Goal: Task Accomplishment & Management: Complete application form

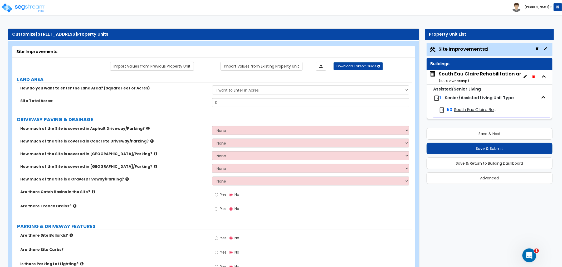
click at [531, 249] on div "Open Intercom Messenger" at bounding box center [528, 254] width 17 height 17
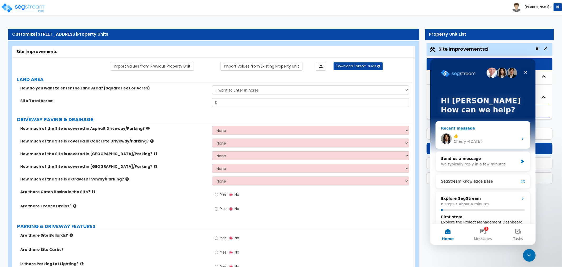
scroll to position [8, 0]
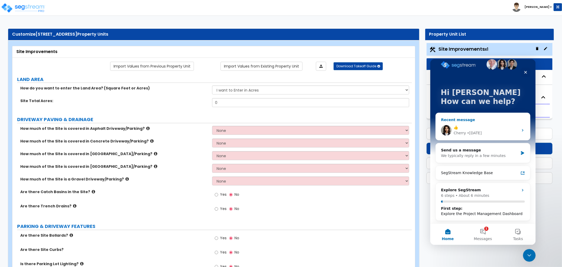
click at [491, 123] on div "👍 Cherry • 4d ago" at bounding box center [483, 130] width 94 height 20
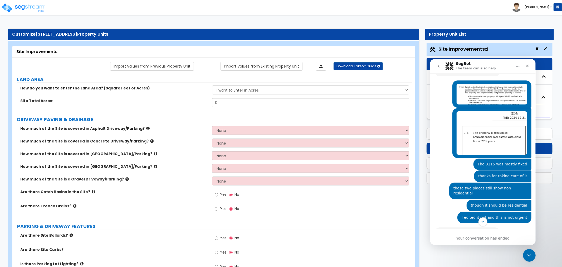
scroll to position [102, 0]
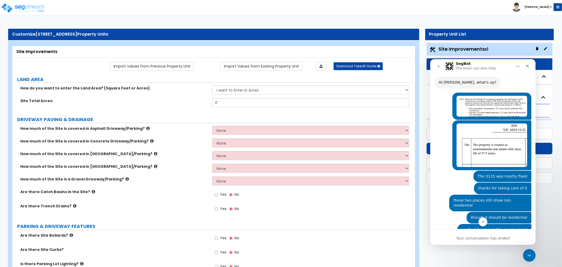
click at [438, 62] on button "go back" at bounding box center [439, 66] width 10 height 10
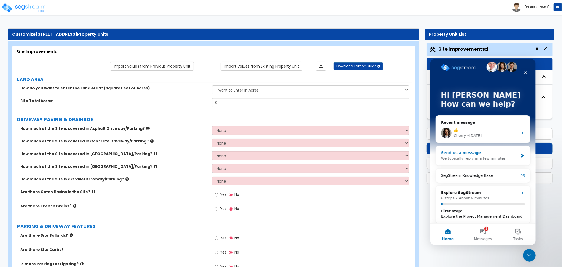
scroll to position [8, 0]
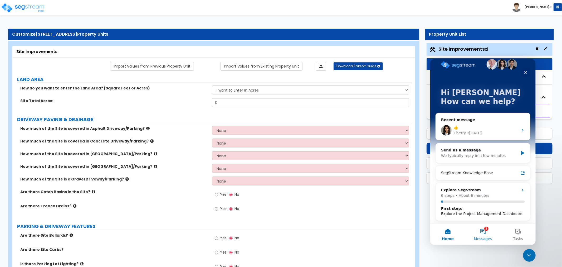
click at [481, 228] on button "1 Messages" at bounding box center [482, 233] width 35 height 21
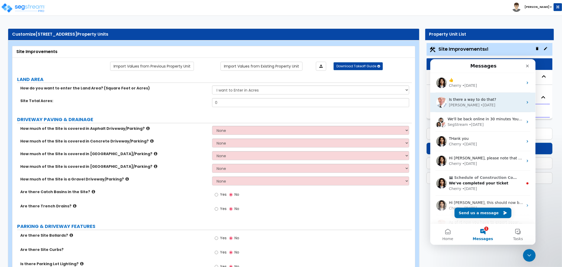
click at [477, 104] on div "Richard • 4d ago" at bounding box center [486, 105] width 74 height 6
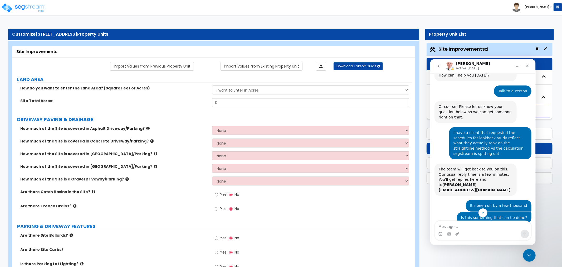
scroll to position [0, 0]
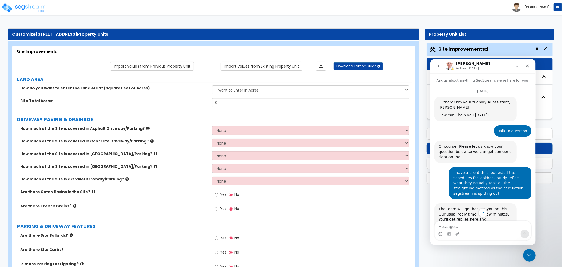
click at [438, 68] on icon "go back" at bounding box center [439, 66] width 4 height 4
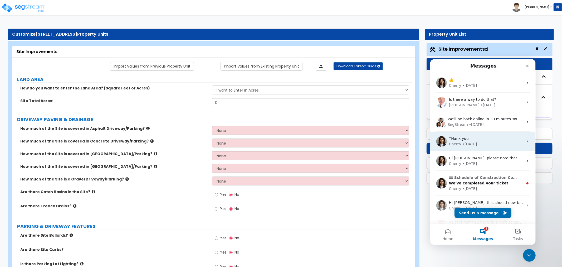
click at [481, 134] on div "THank you Cherry • 6d ago" at bounding box center [482, 141] width 105 height 20
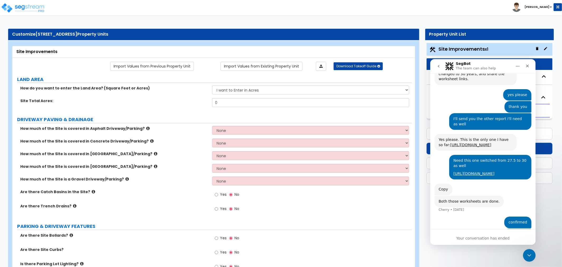
scroll to position [309, 0]
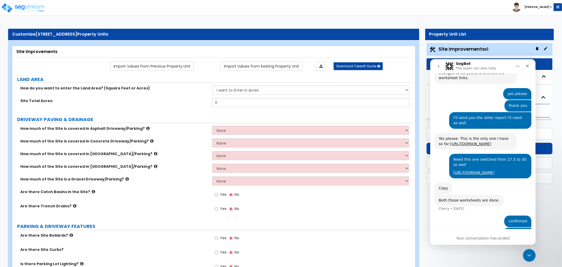
click at [439, 69] on button "go back" at bounding box center [439, 66] width 10 height 10
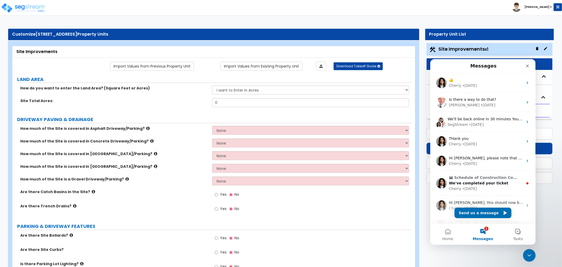
click at [548, 4] on li "[PERSON_NAME]" at bounding box center [537, 7] width 50 height 9
click at [547, 5] on b "[PERSON_NAME]" at bounding box center [537, 7] width 25 height 4
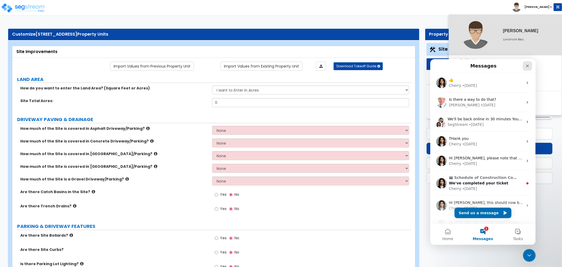
click at [527, 64] on icon "Close" at bounding box center [527, 66] width 4 height 4
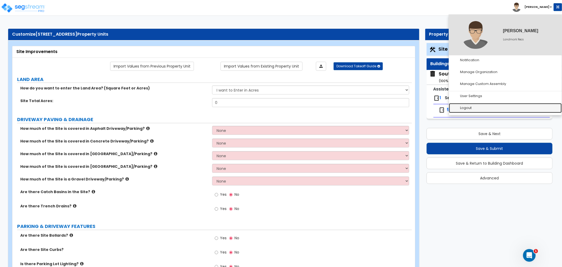
click at [476, 103] on link "Logout" at bounding box center [505, 108] width 113 height 10
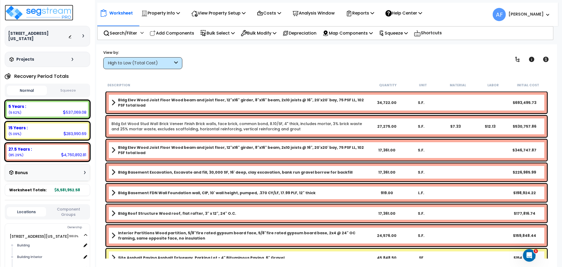
click at [59, 8] on img at bounding box center [39, 13] width 69 height 16
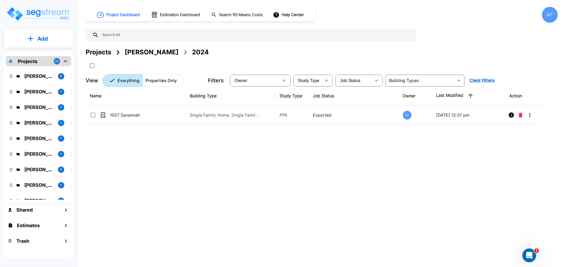
click at [529, 251] on icon "Open Intercom Messenger" at bounding box center [529, 254] width 9 height 9
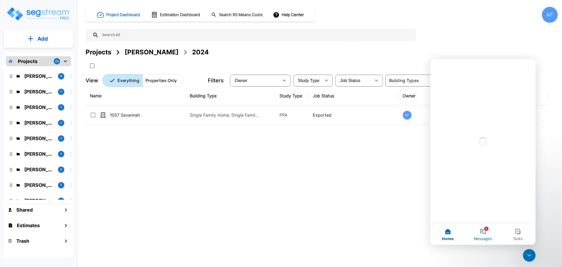
click at [485, 237] on span "Messages" at bounding box center [483, 239] width 18 height 4
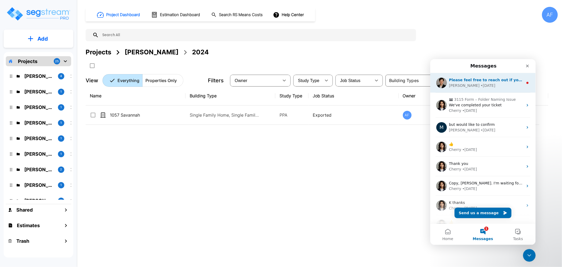
click at [481, 86] on div "• 1d ago" at bounding box center [488, 86] width 15 height 6
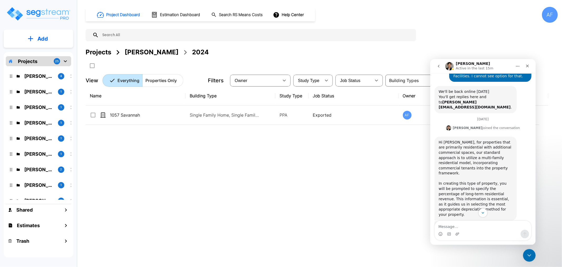
scroll to position [109, 0]
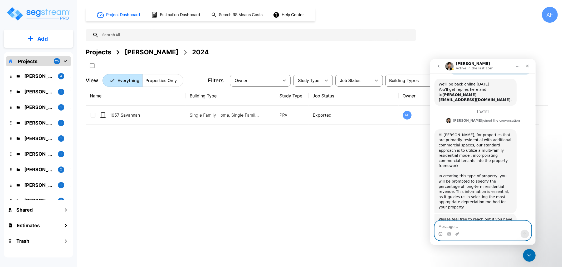
click at [451, 228] on textarea "Message…" at bounding box center [483, 224] width 96 height 9
type textarea "Thanks! I will let you know if there is anything"
click at [525, 236] on button "Send a message…" at bounding box center [525, 233] width 8 height 8
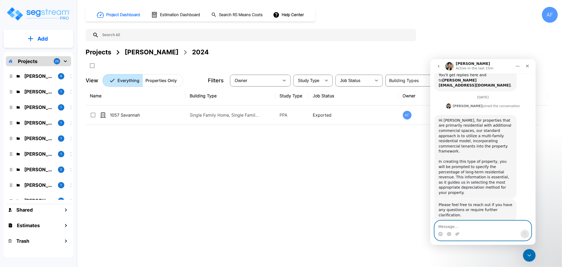
scroll to position [137, 0]
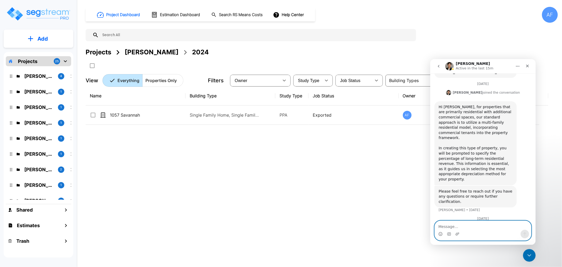
click at [442, 226] on textarea "Message…" at bounding box center [483, 224] width 96 height 9
click at [347, 184] on div "Name Building Type Study Type Job Status Owner Last Modified Action 1057 Savann…" at bounding box center [317, 168] width 463 height 165
click at [527, 64] on icon "Close" at bounding box center [527, 66] width 4 height 4
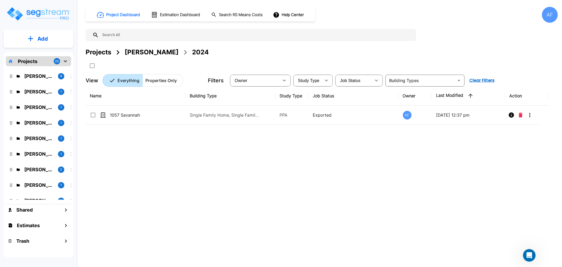
click at [552, 19] on div "AF" at bounding box center [550, 15] width 16 height 16
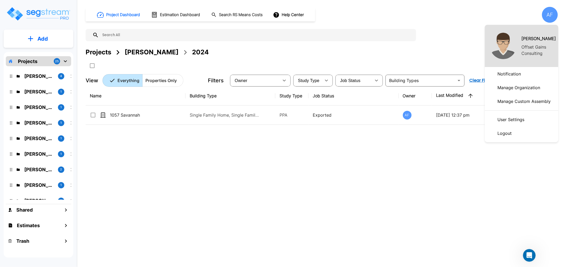
click at [502, 134] on p "Logout" at bounding box center [505, 133] width 18 height 11
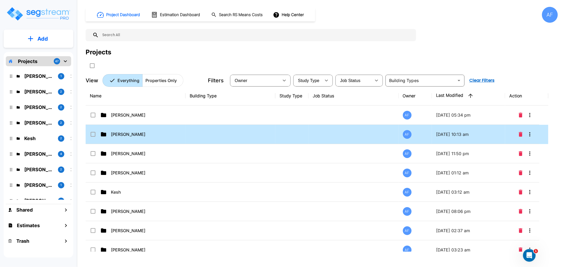
click at [118, 133] on p "Jay Hershowitz" at bounding box center [137, 134] width 53 height 6
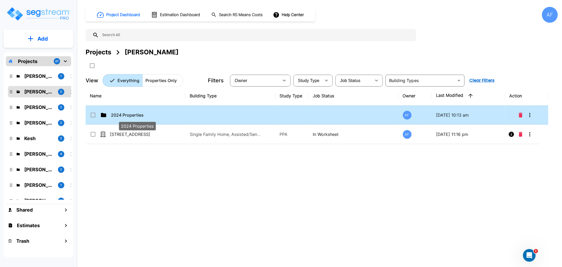
click at [123, 116] on p "2024 Properties" at bounding box center [137, 115] width 53 height 6
checkbox input "true"
click at [123, 116] on p "2024 Properties" at bounding box center [137, 115] width 53 height 6
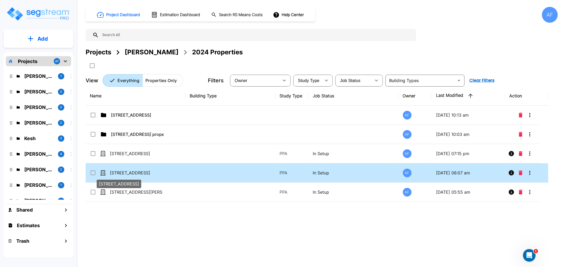
click at [122, 172] on p "[STREET_ADDRESS]" at bounding box center [136, 173] width 53 height 6
checkbox input "true"
click at [122, 172] on p "[STREET_ADDRESS]" at bounding box center [136, 173] width 53 height 6
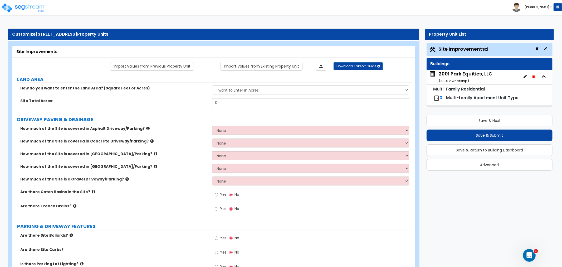
click at [457, 73] on div "2001 Park Equities, LLC ( 100 % ownership)" at bounding box center [466, 76] width 54 height 13
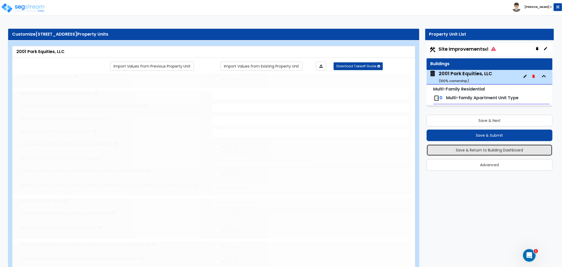
type input "1"
click at [478, 150] on button "Save & Return to Building Dashboard" at bounding box center [490, 150] width 126 height 12
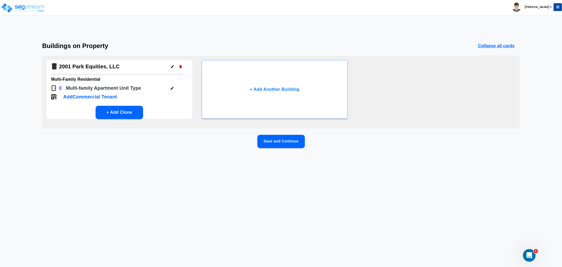
click at [171, 86] on icon "button" at bounding box center [172, 88] width 4 height 4
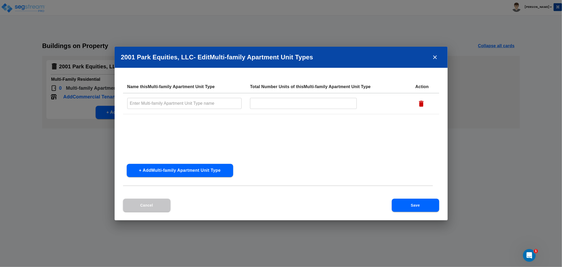
click at [434, 55] on icon "close" at bounding box center [435, 57] width 6 height 6
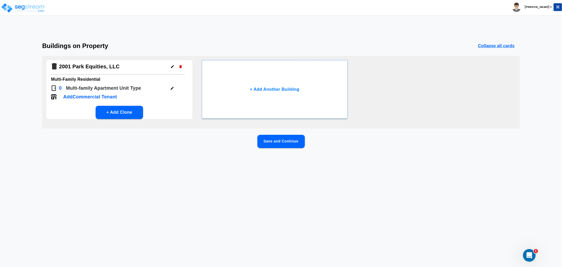
click at [103, 95] on p "Add Commercial Tenant" at bounding box center [90, 96] width 54 height 7
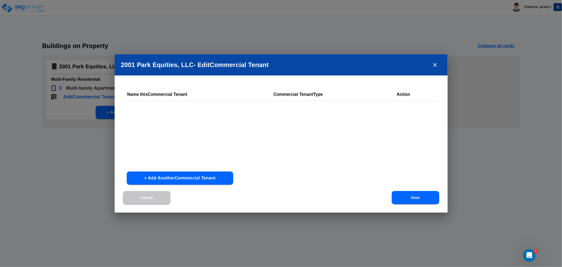
click at [435, 66] on icon "close" at bounding box center [435, 65] width 6 height 6
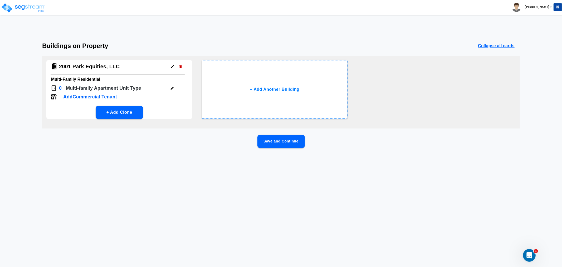
click at [170, 161] on div "Save and Continue" at bounding box center [281, 150] width 478 height 30
click at [99, 96] on p "Add Commercial Tenant" at bounding box center [90, 96] width 54 height 7
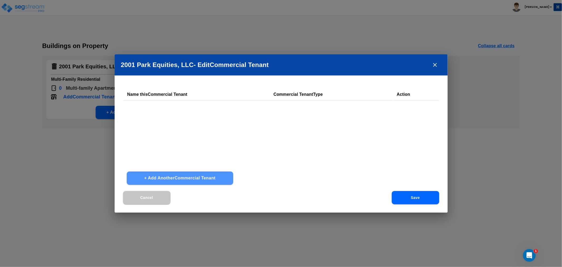
click at [180, 180] on button "+ Add Another Commercial Tenant" at bounding box center [180, 177] width 107 height 13
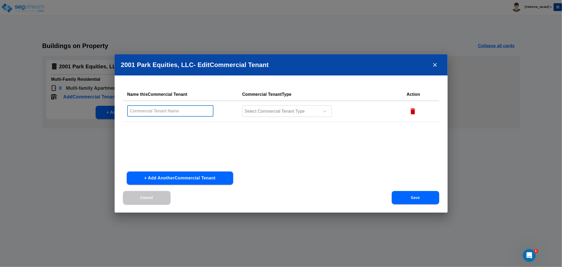
click at [160, 110] on input "text" at bounding box center [170, 110] width 86 height 11
type input "Office"
click at [314, 113] on div at bounding box center [280, 111] width 72 height 7
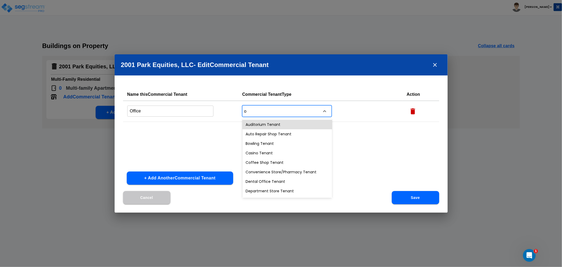
type input "of"
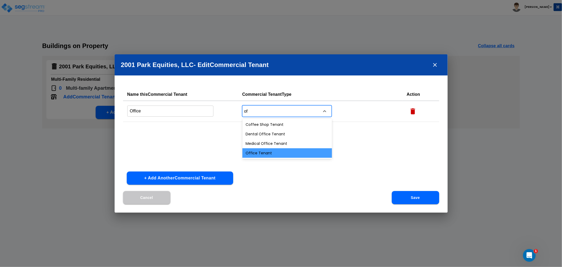
click at [272, 150] on div "Office Tenant" at bounding box center [288, 152] width 90 height 9
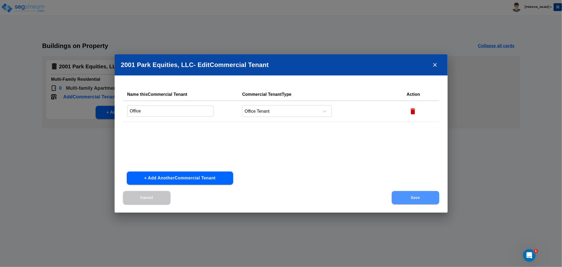
click at [408, 196] on button "Save" at bounding box center [415, 197] width 47 height 13
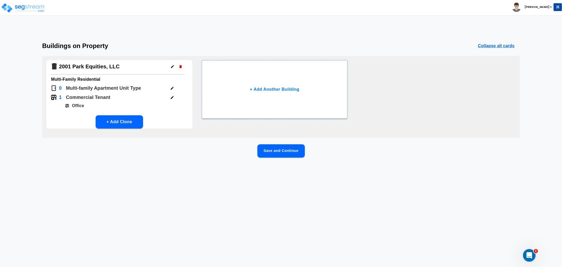
click at [175, 86] on button "button" at bounding box center [172, 88] width 8 height 8
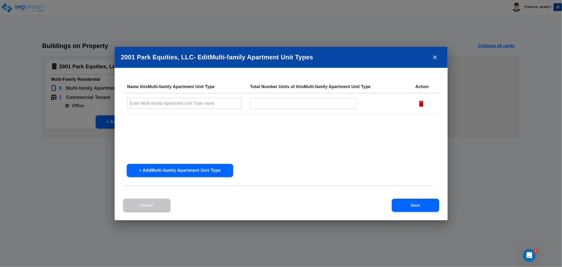
click at [198, 103] on input "text" at bounding box center [184, 103] width 115 height 11
click at [189, 104] on input "text" at bounding box center [184, 103] width 115 height 11
type input "2BD/1BA"
click at [298, 104] on input "text" at bounding box center [303, 103] width 107 height 11
type input "1"
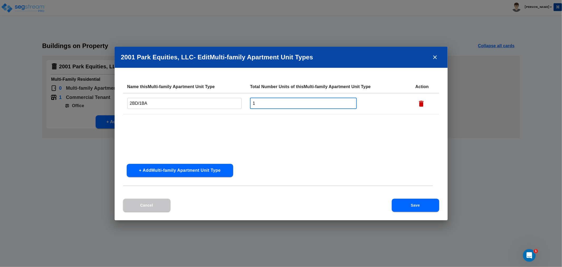
click at [407, 208] on button "Save" at bounding box center [415, 205] width 47 height 13
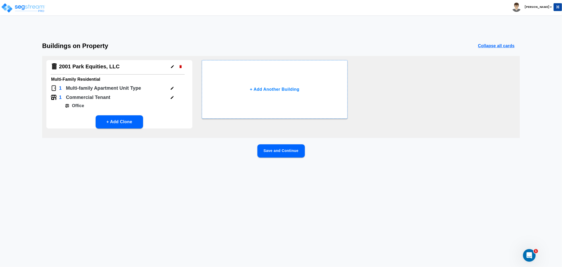
click at [275, 155] on button "Save and Continue" at bounding box center [281, 150] width 47 height 13
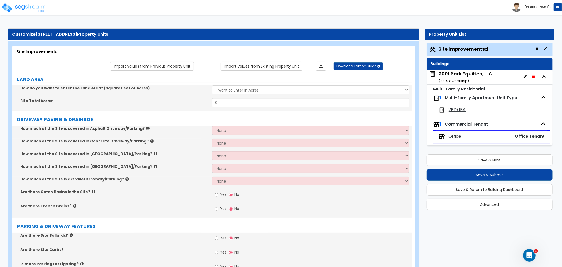
click at [469, 76] on div "2001 Park Equities, LLC ( 100 % ownership)" at bounding box center [466, 76] width 54 height 13
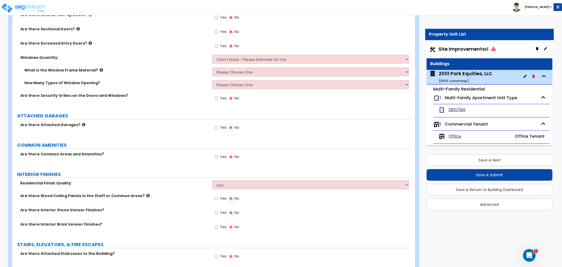
scroll to position [686, 0]
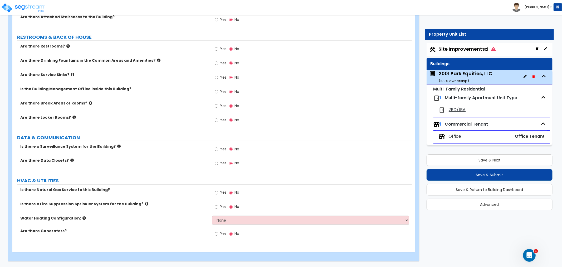
click at [457, 110] on span "2BD/1BA" at bounding box center [457, 110] width 17 height 6
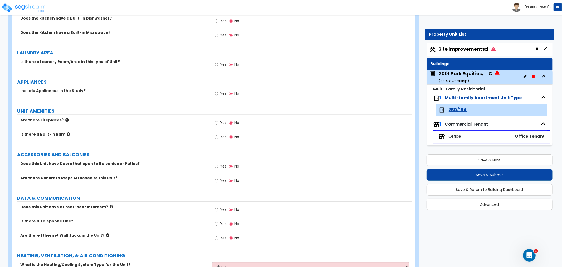
scroll to position [567, 0]
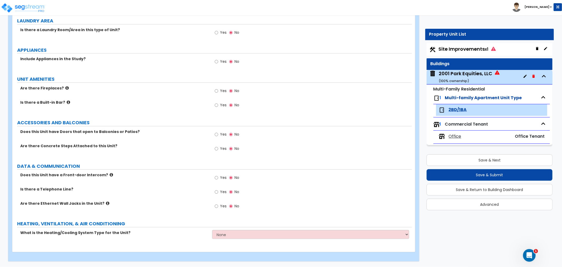
drag, startPoint x: 453, startPoint y: 136, endPoint x: 420, endPoint y: 134, distance: 33.0
click at [453, 136] on span "Office" at bounding box center [455, 136] width 13 height 6
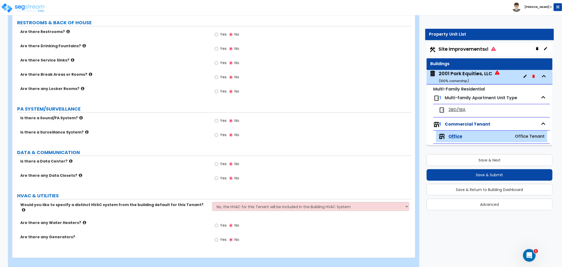
scroll to position [496, 0]
